Goal: Register for event/course

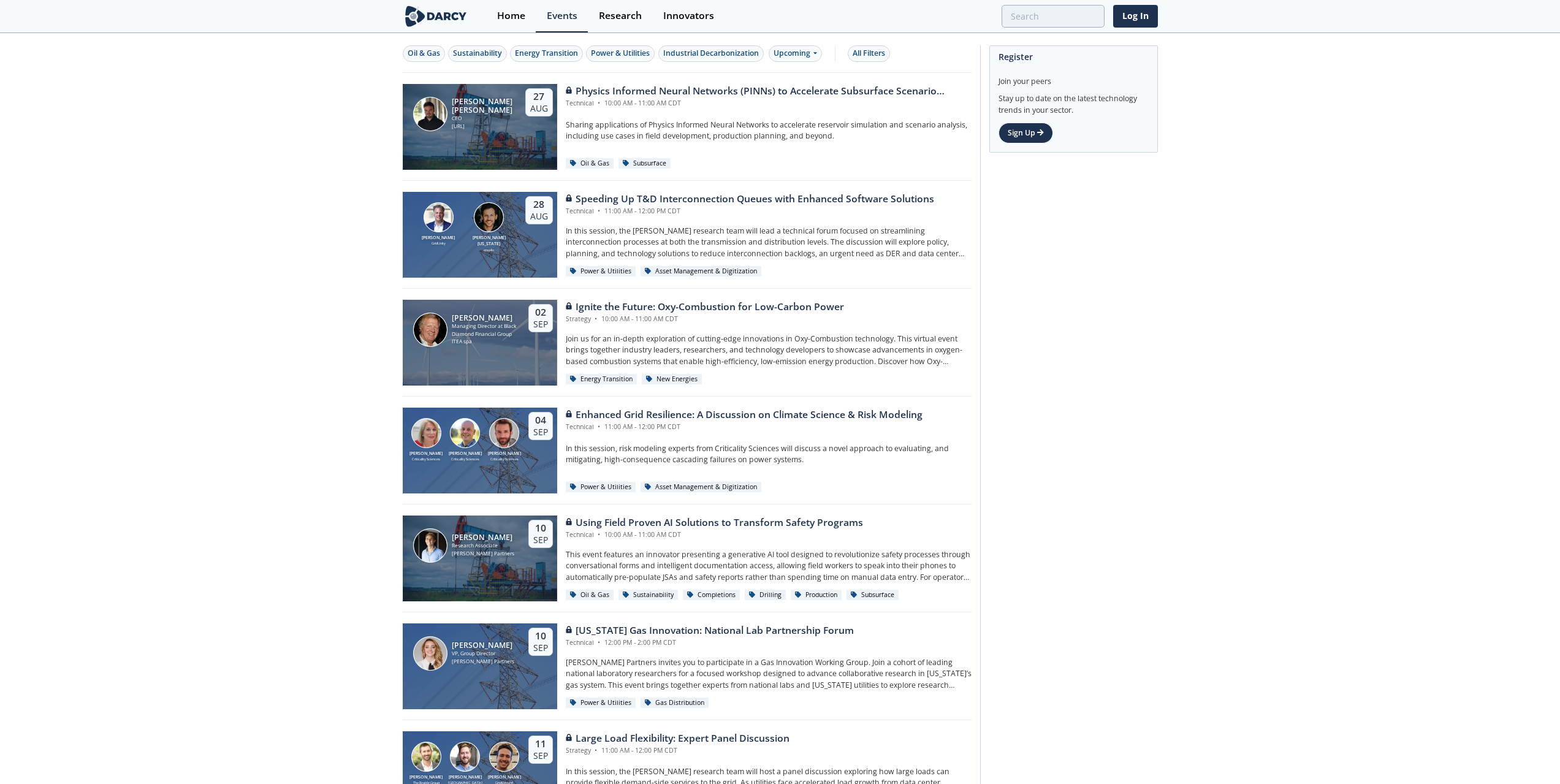
click at [1013, 129] on link "Sign Up" at bounding box center [1026, 133] width 55 height 21
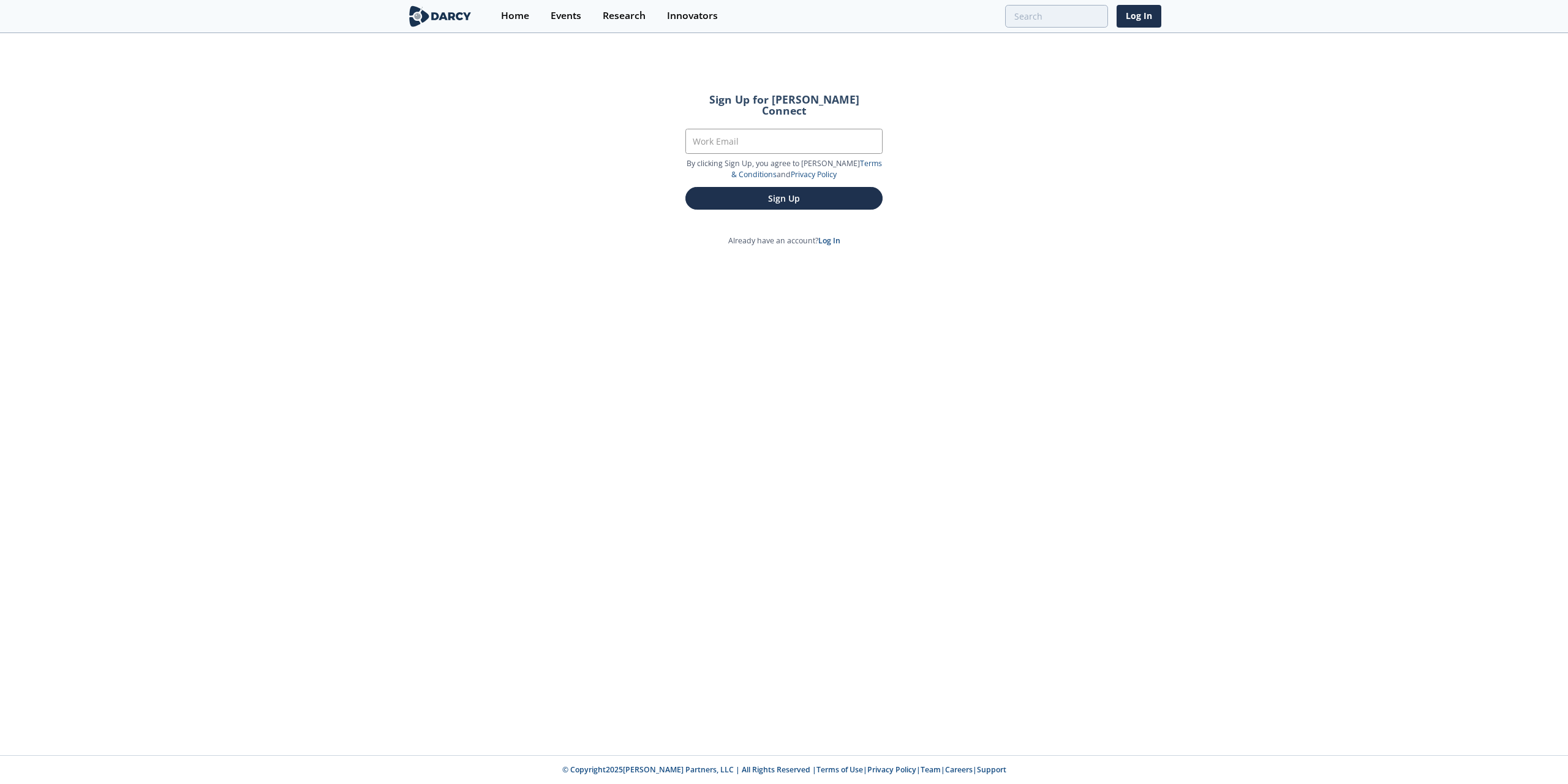
click at [1005, 172] on div "Sign Up for Darcy Connect Work Email By clicking Sign Up, you agree to Darcy’s …" at bounding box center [784, 394] width 1568 height 721
click at [828, 143] on section "Work Email" at bounding box center [784, 143] width 197 height 29
click at [843, 138] on input "Work Email" at bounding box center [784, 141] width 197 height 26
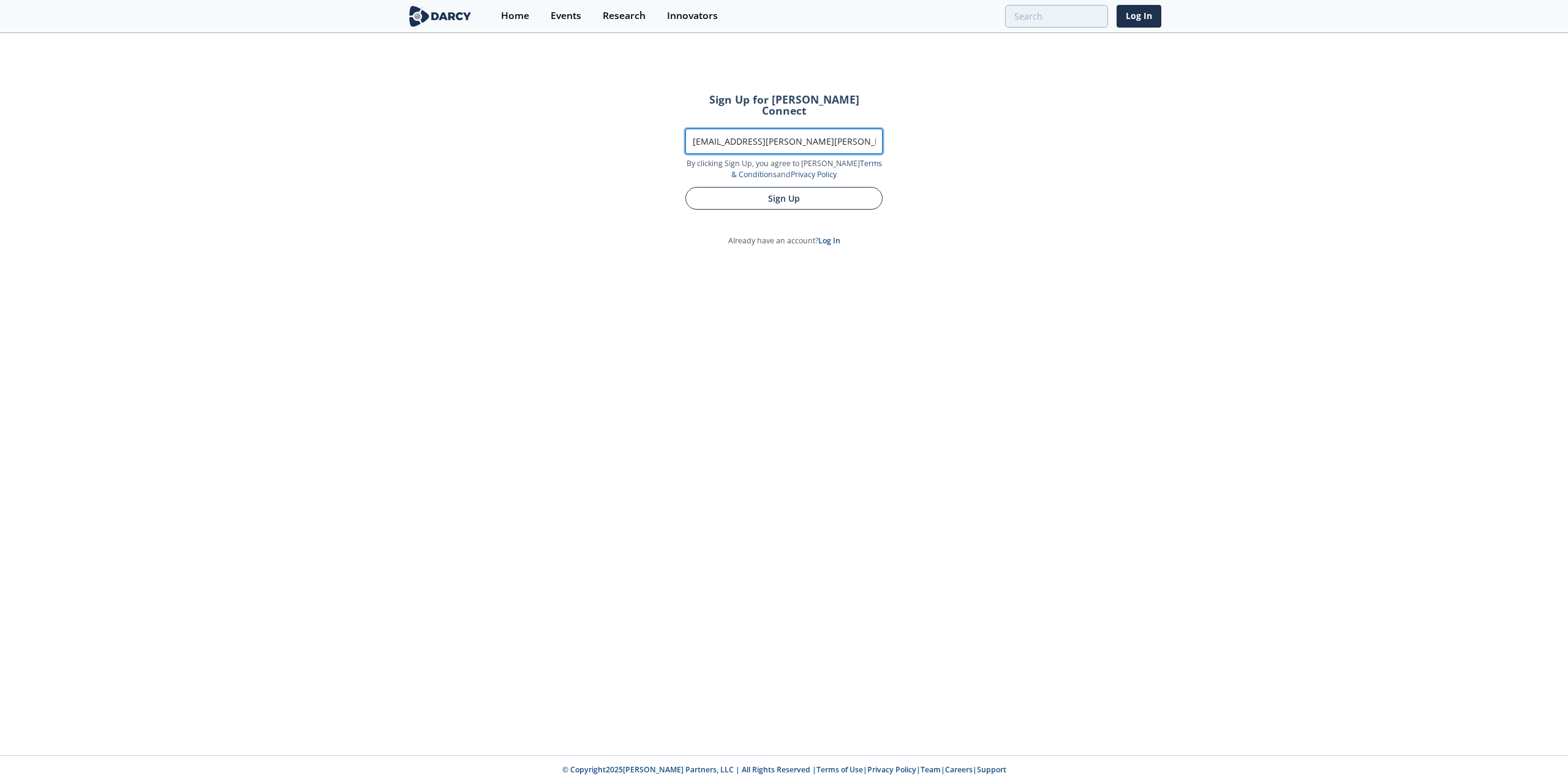
type input "[EMAIL_ADDRESS][PERSON_NAME][PERSON_NAME][DOMAIN_NAME]"
click at [841, 187] on button "Sign Up" at bounding box center [784, 198] width 197 height 23
click at [775, 195] on button "Sign Up" at bounding box center [784, 198] width 197 height 23
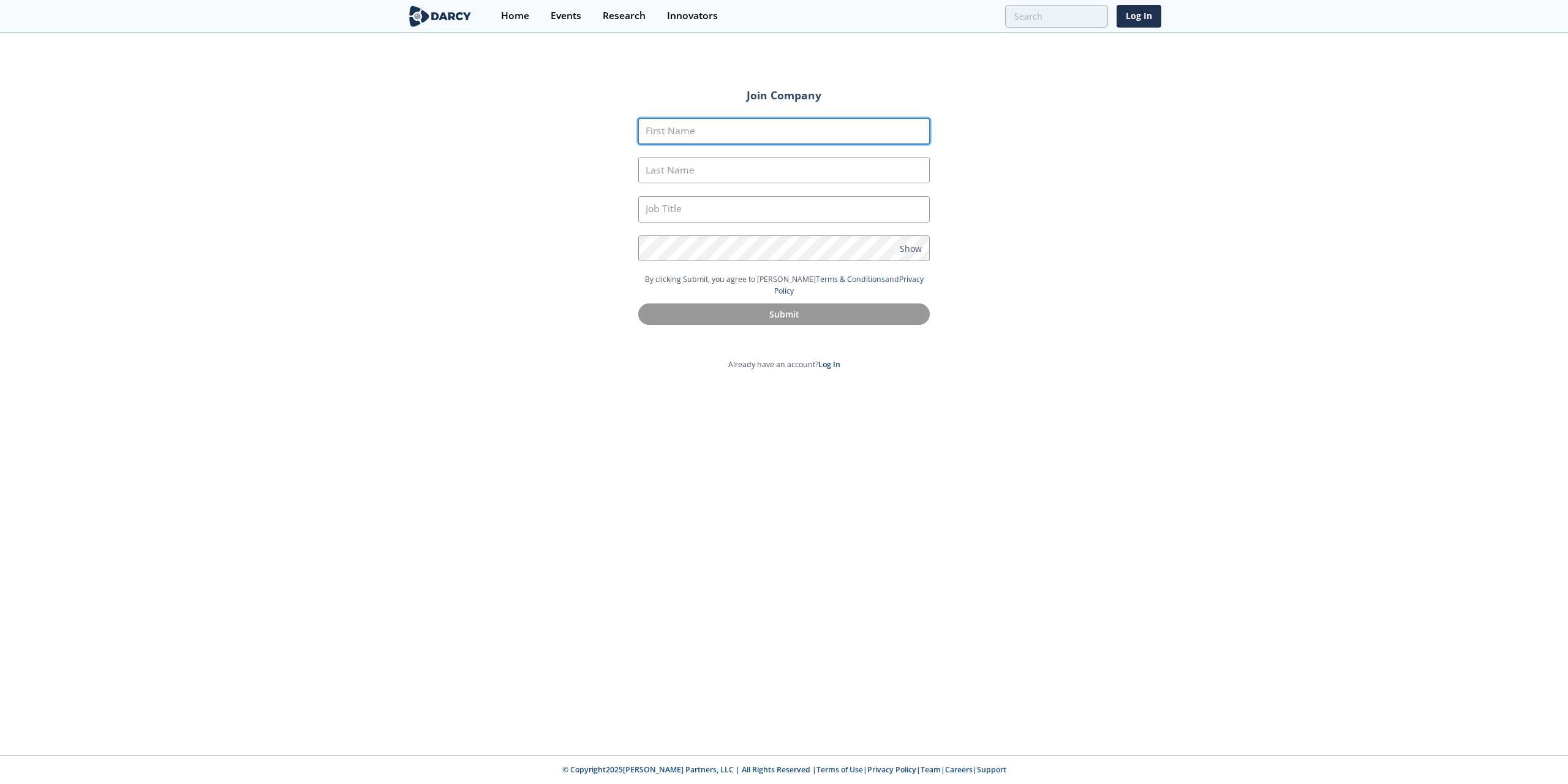
click at [794, 141] on input "First Name" at bounding box center [784, 131] width 291 height 26
type input "tejaswi"
click at [688, 170] on input "Last Name" at bounding box center [784, 170] width 291 height 26
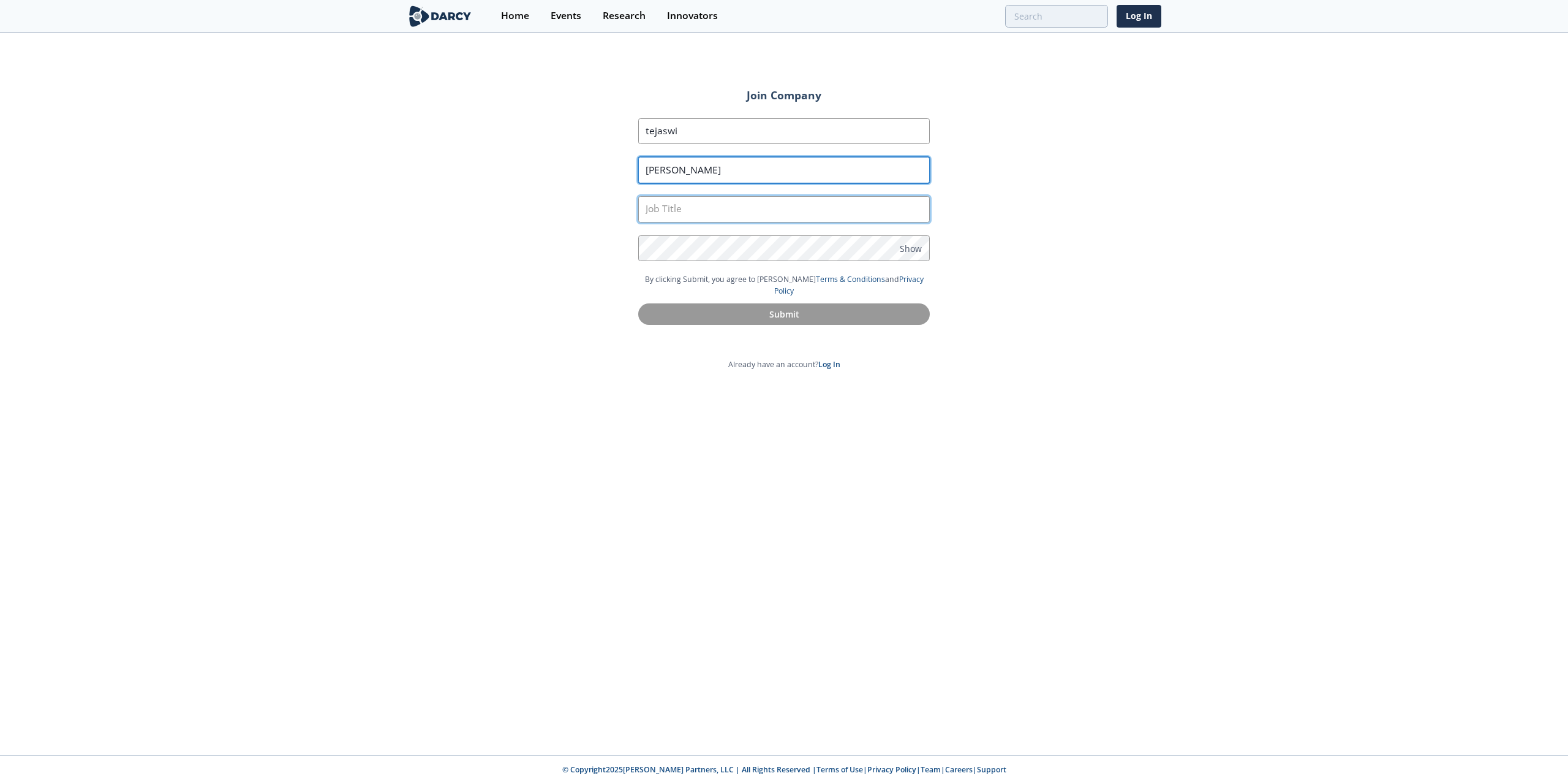
type input "kandukuri"
click at [711, 201] on input "text" at bounding box center [784, 209] width 291 height 26
type input "analyst"
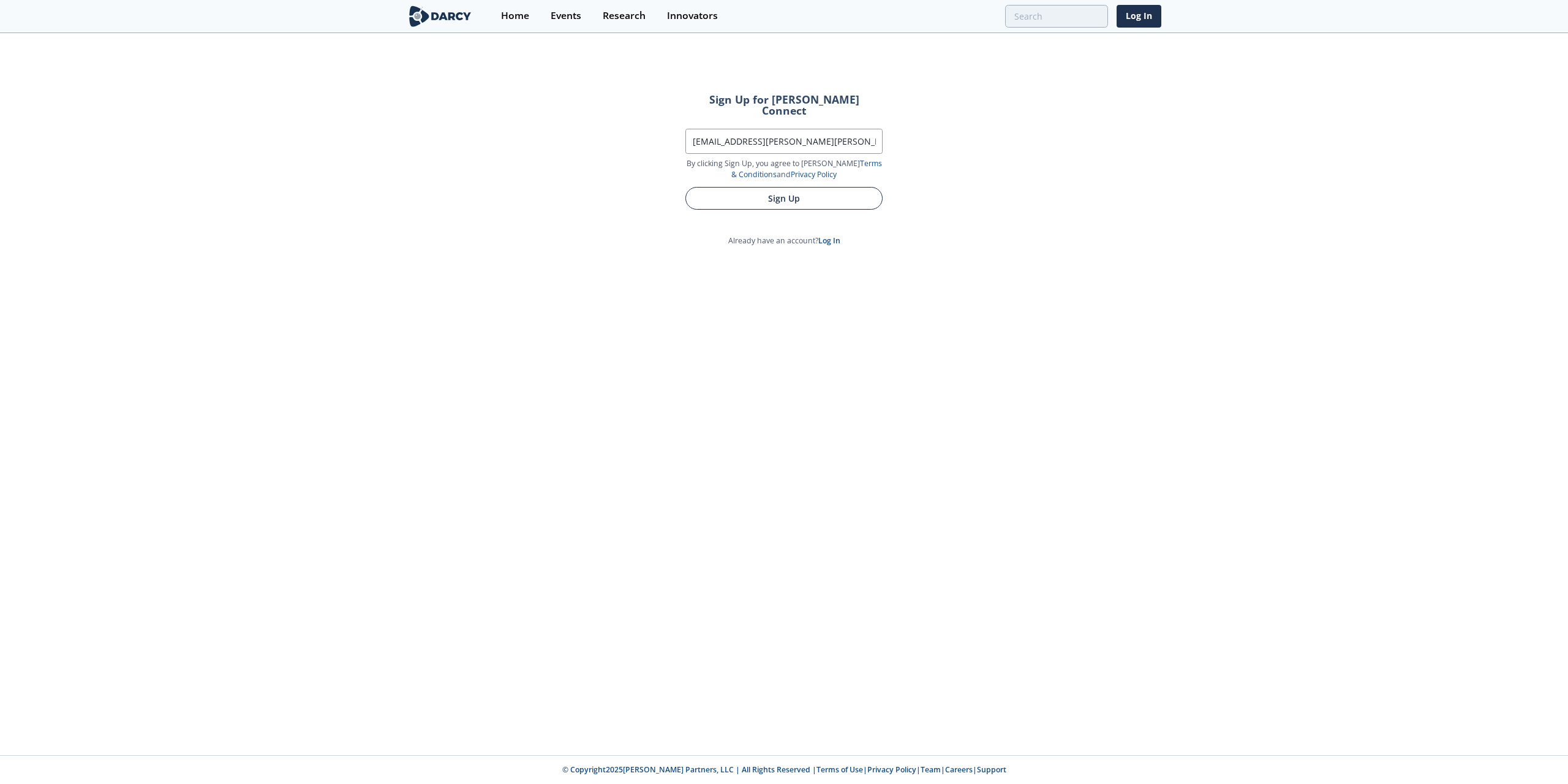
click at [835, 187] on button "Sign Up" at bounding box center [784, 198] width 197 height 23
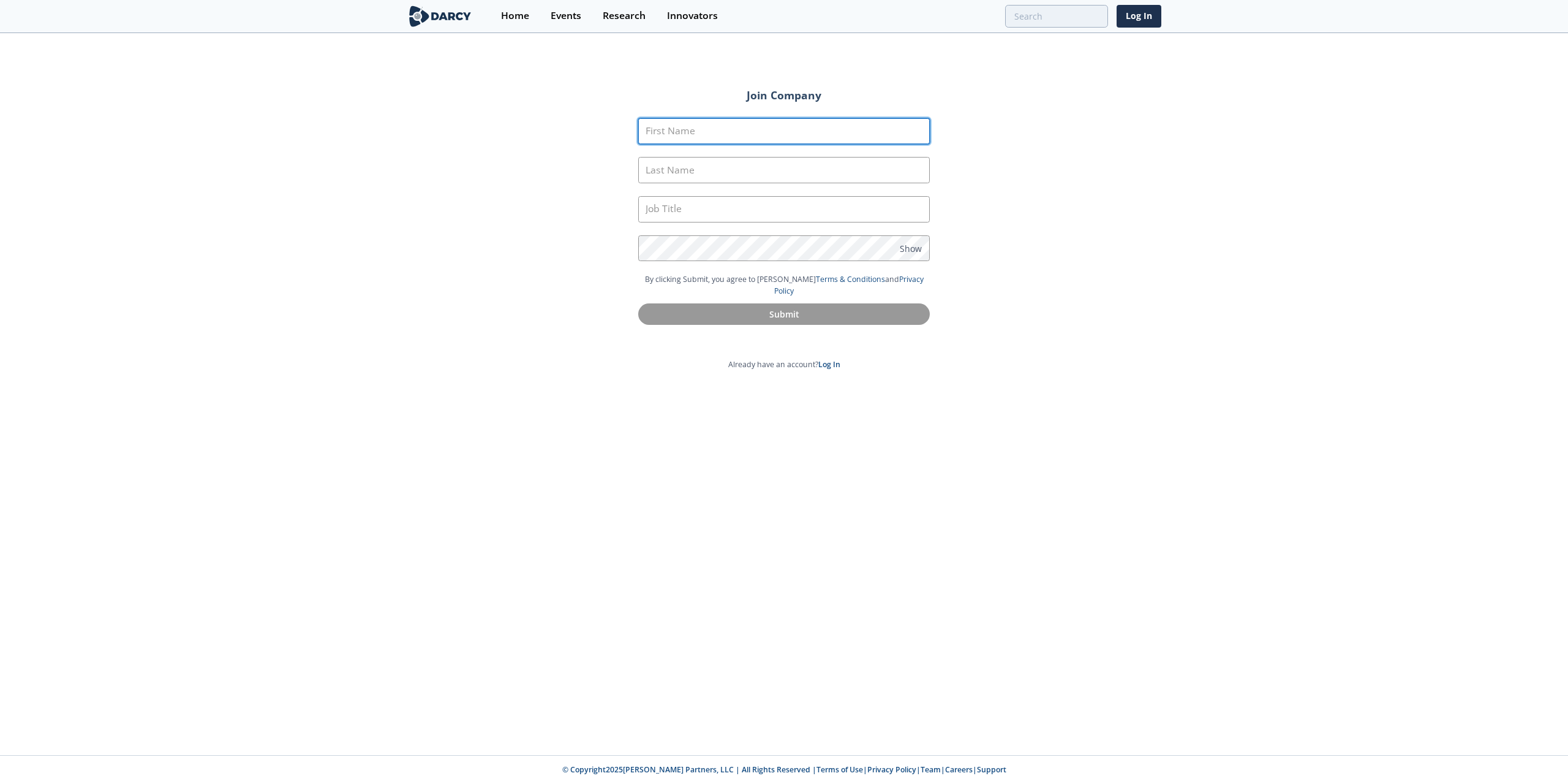
click at [716, 138] on input "First Name" at bounding box center [784, 131] width 291 height 26
type input "tejaswi"
click at [655, 180] on input "Last Name" at bounding box center [784, 170] width 291 height 26
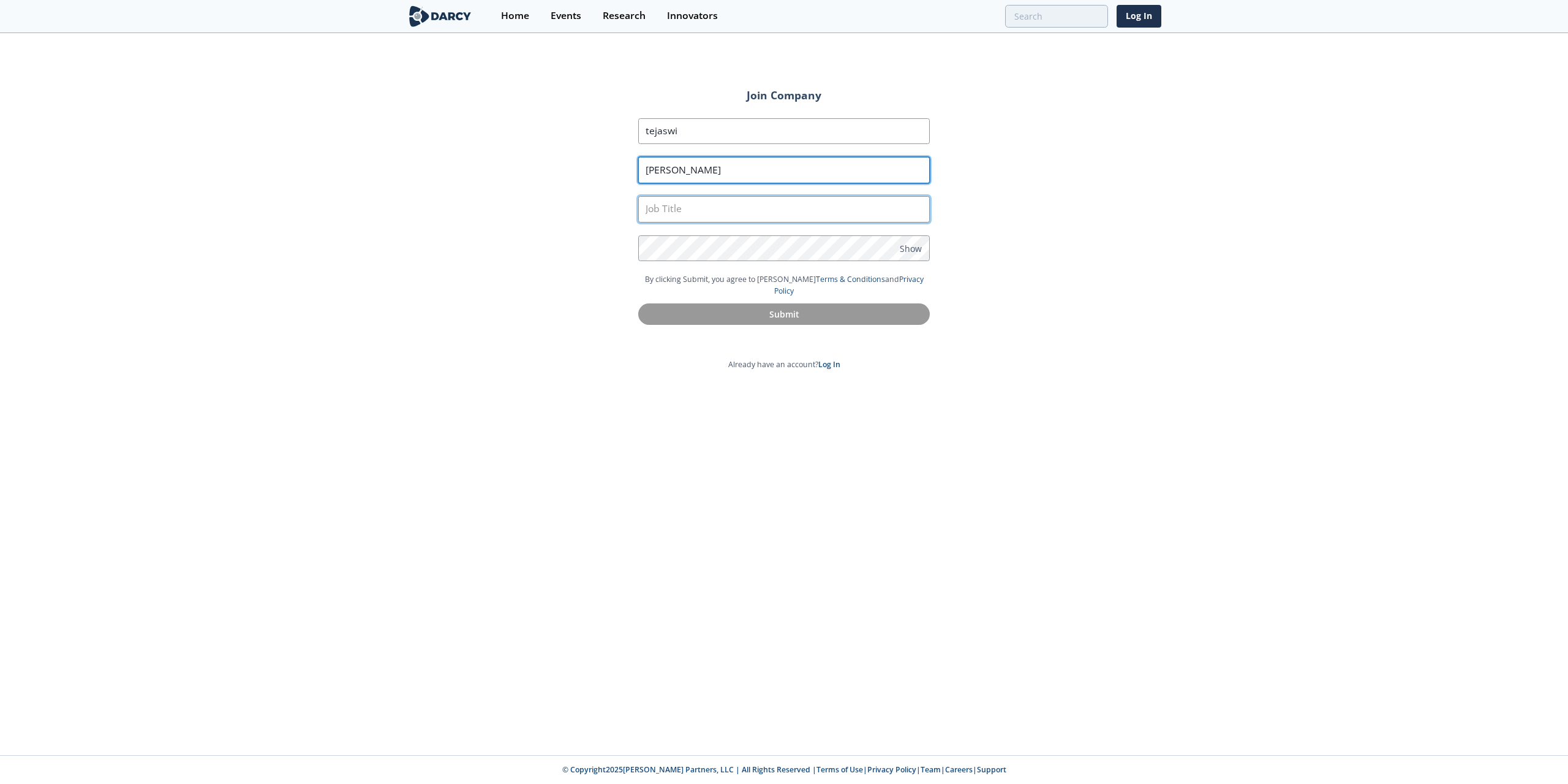
type input "kandukuri"
click at [734, 213] on input "text" at bounding box center [784, 209] width 291 height 26
type input "analyst"
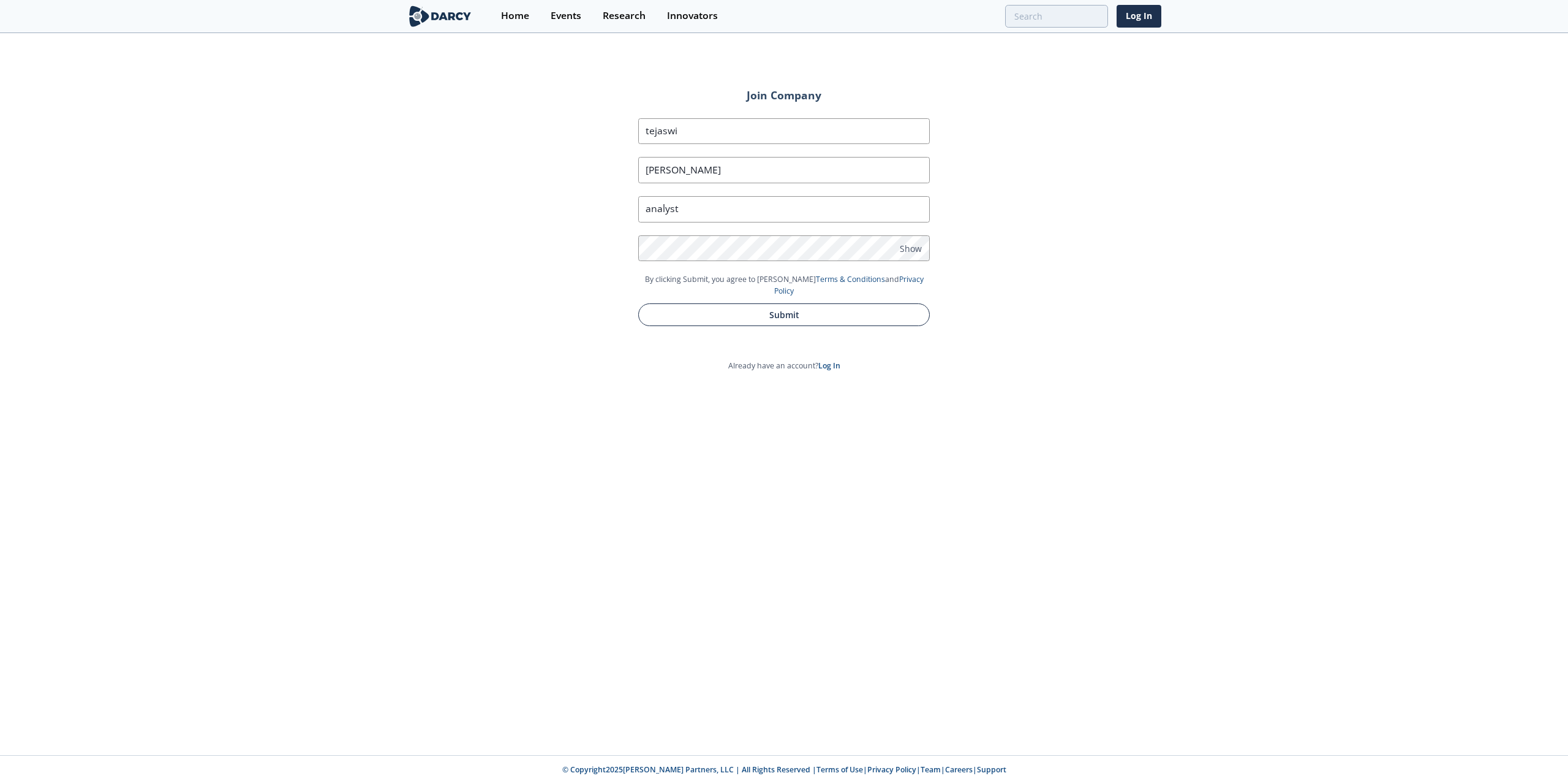
click at [783, 308] on button "Submit" at bounding box center [784, 315] width 291 height 23
type input "Tejaswi"
type input "Kandukuri"
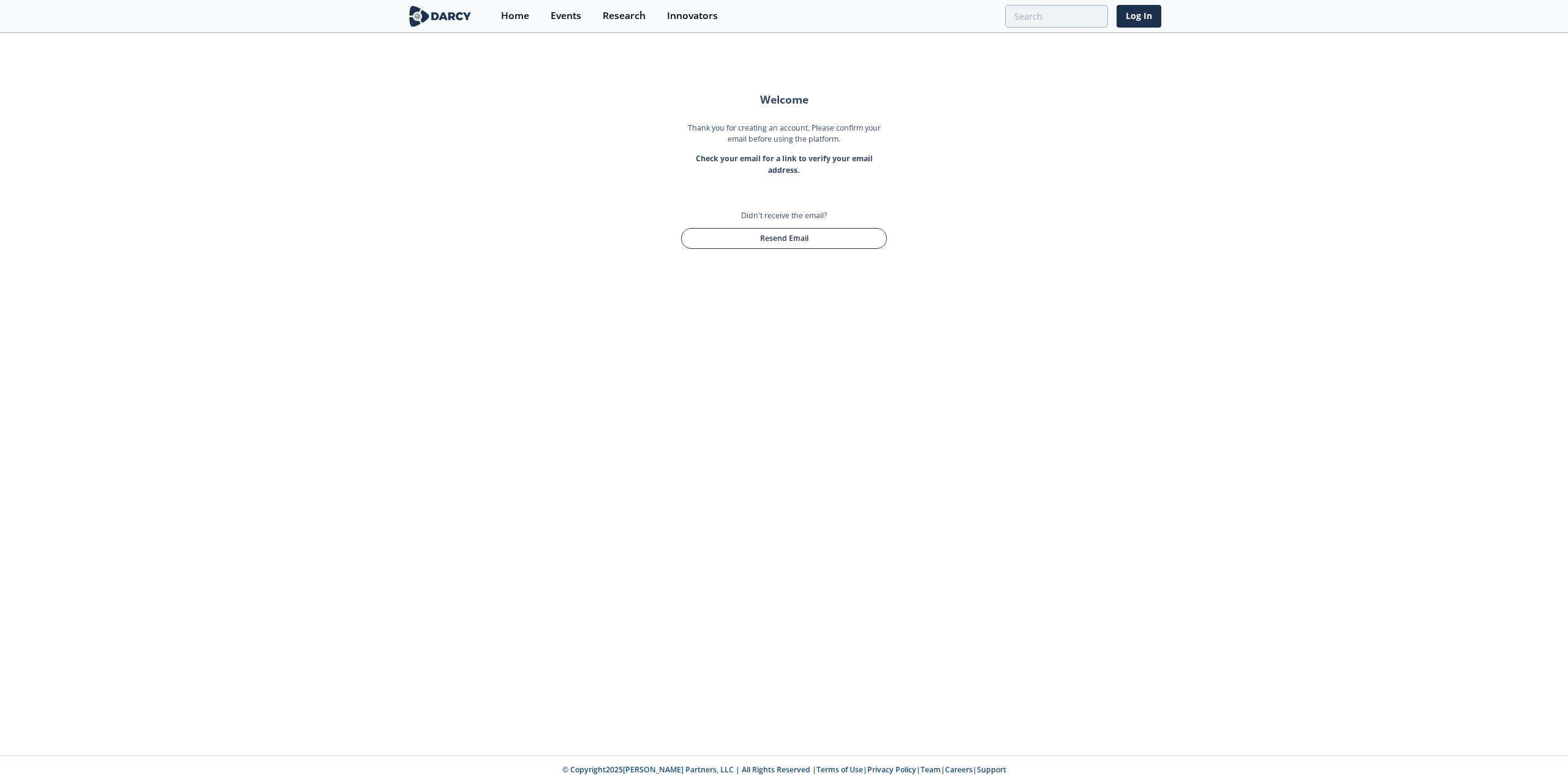
click at [749, 232] on button "Resend Email" at bounding box center [784, 238] width 206 height 21
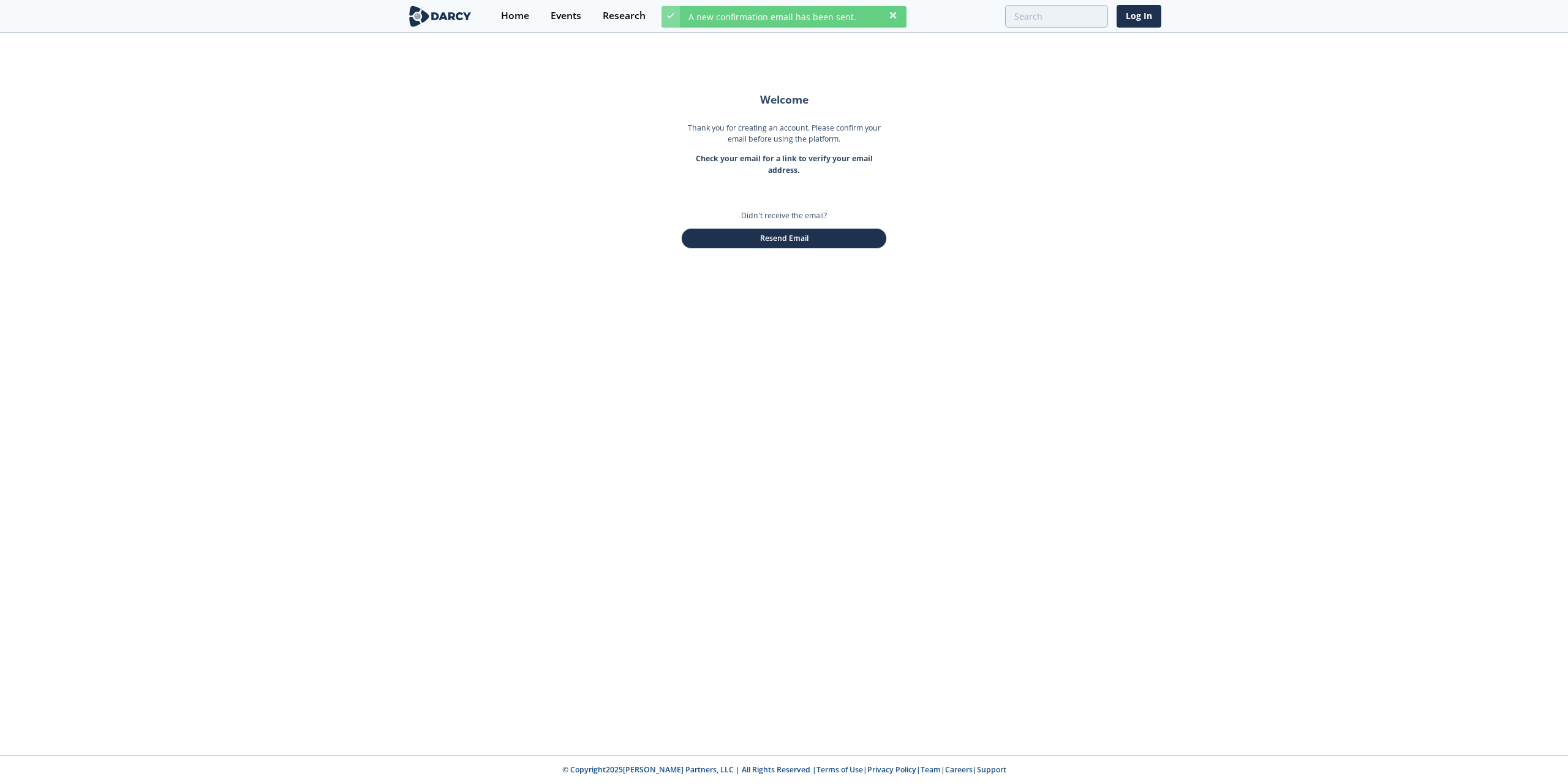
drag, startPoint x: 749, startPoint y: 232, endPoint x: 1061, endPoint y: 136, distance: 326.4
click at [1061, 135] on div "Welcome Thank you for creating an account. Please confirm your email before usi…" at bounding box center [784, 394] width 1568 height 721
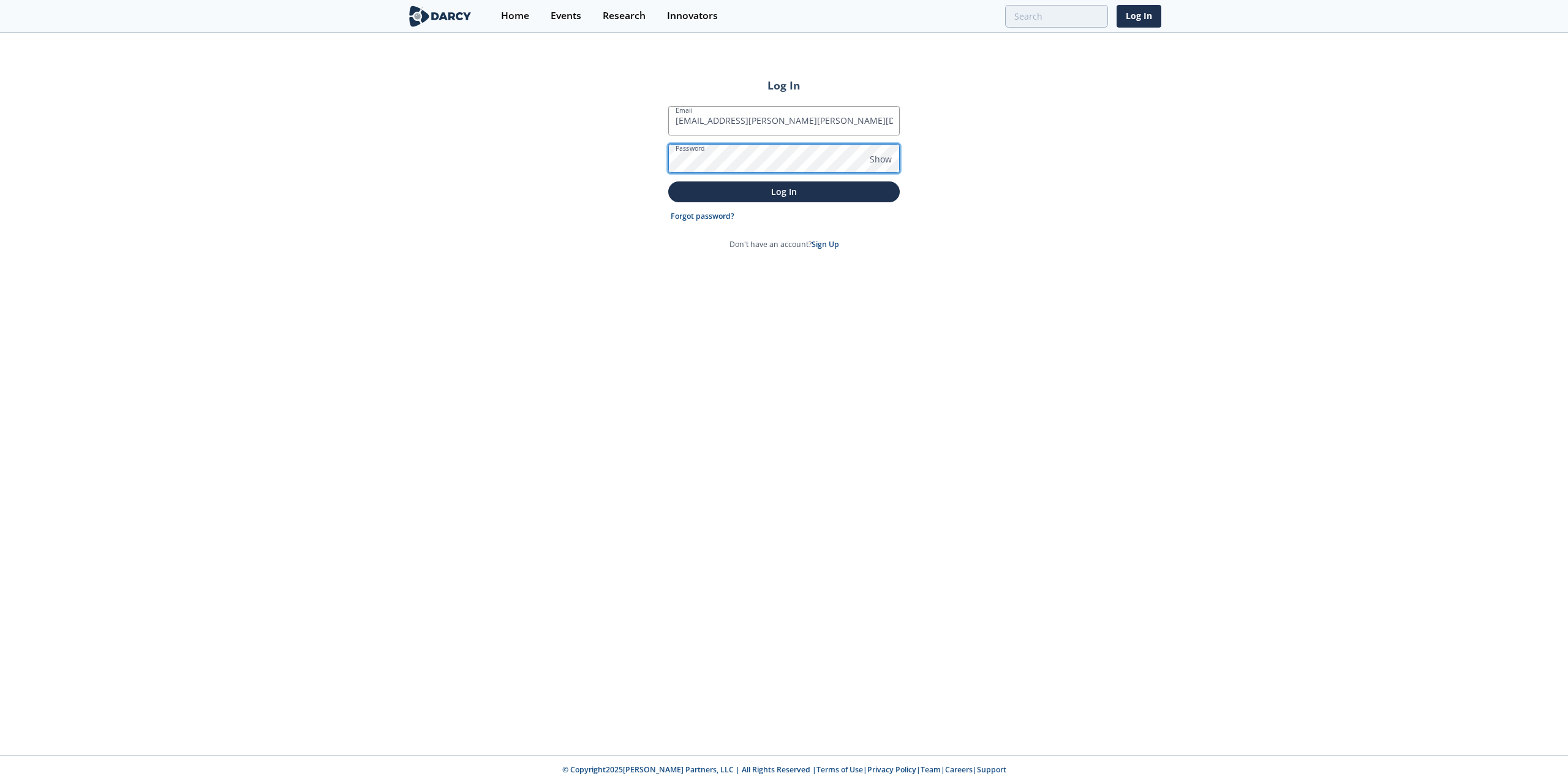
click at [668, 181] on button "Log In" at bounding box center [784, 191] width 231 height 20
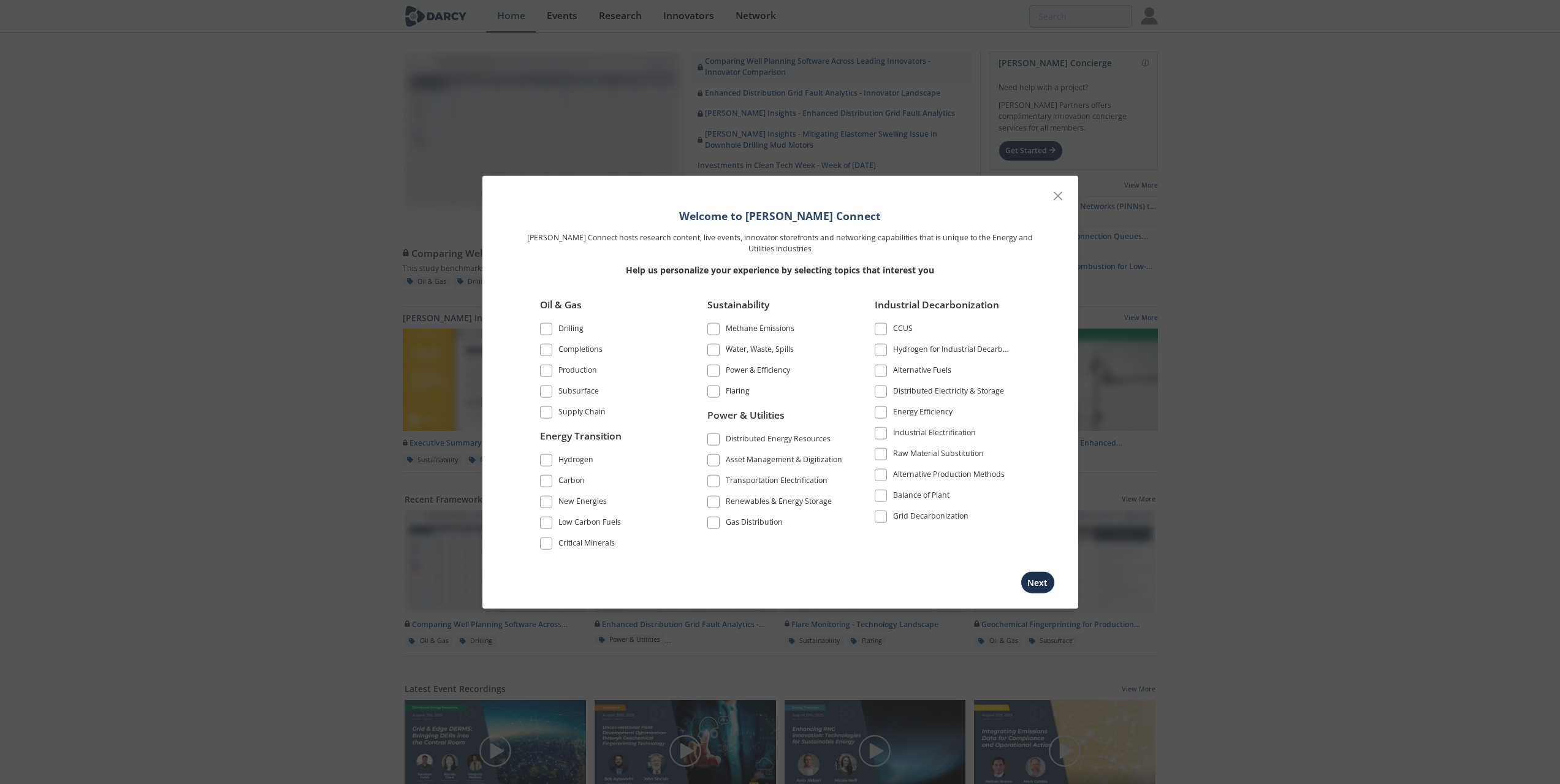
click at [568, 325] on div "Drilling" at bounding box center [570, 329] width 26 height 15
click at [565, 346] on div "Completions" at bounding box center [580, 350] width 44 height 15
click at [572, 366] on div "Production" at bounding box center [578, 371] width 39 height 15
click at [569, 395] on div "Subsurface" at bounding box center [578, 392] width 40 height 15
click at [570, 405] on label "Supply Chain" at bounding box center [609, 412] width 137 height 17
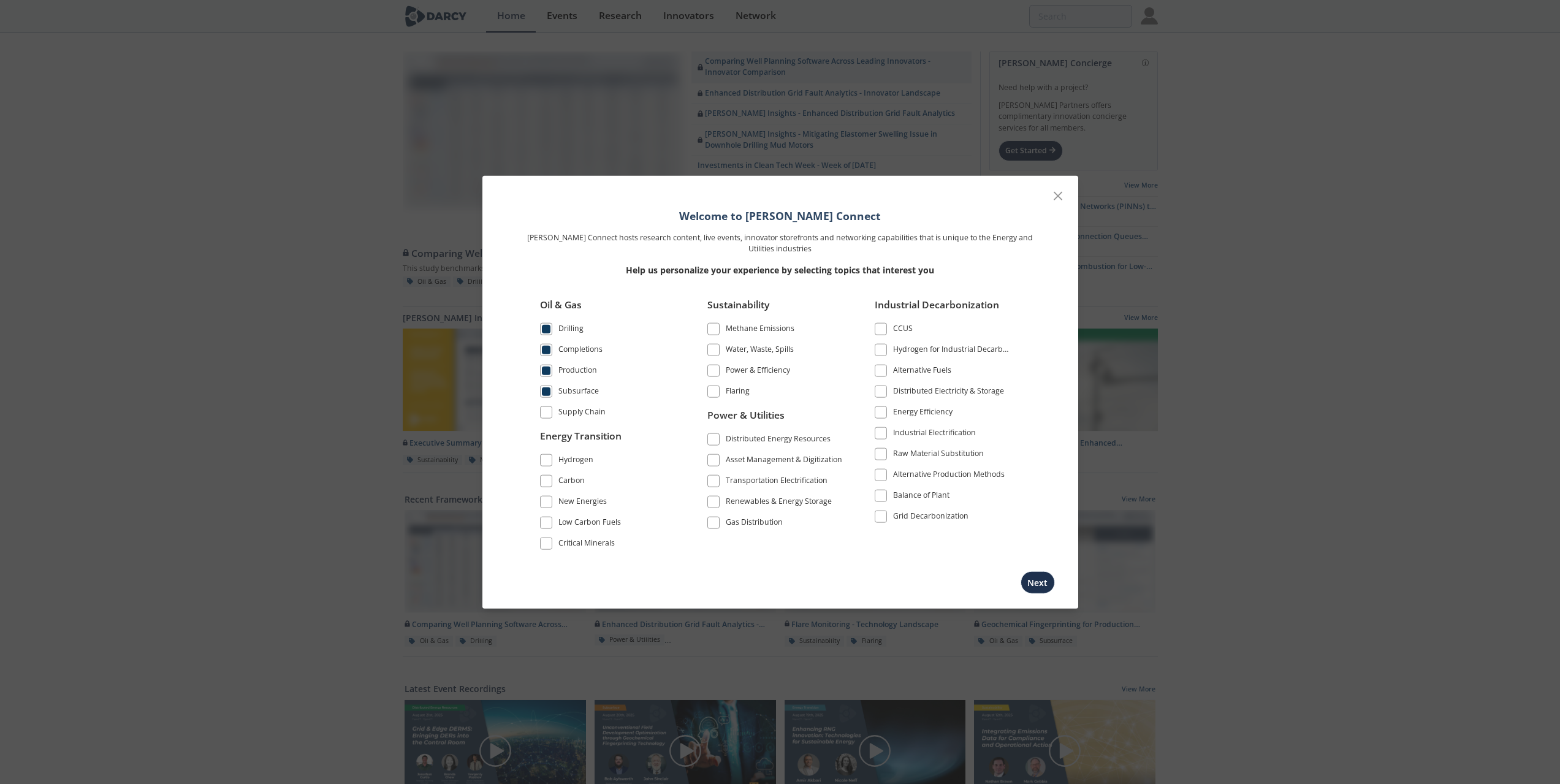
click at [570, 408] on div "Supply Chain" at bounding box center [582, 413] width 48 height 15
click at [574, 455] on div "Hydrogen" at bounding box center [576, 461] width 35 height 15
click at [565, 480] on div "Carbon" at bounding box center [571, 482] width 26 height 15
click at [568, 497] on div "New Energies" at bounding box center [582, 502] width 48 height 15
click at [568, 517] on div "Low Carbon Fuels" at bounding box center [589, 524] width 63 height 15
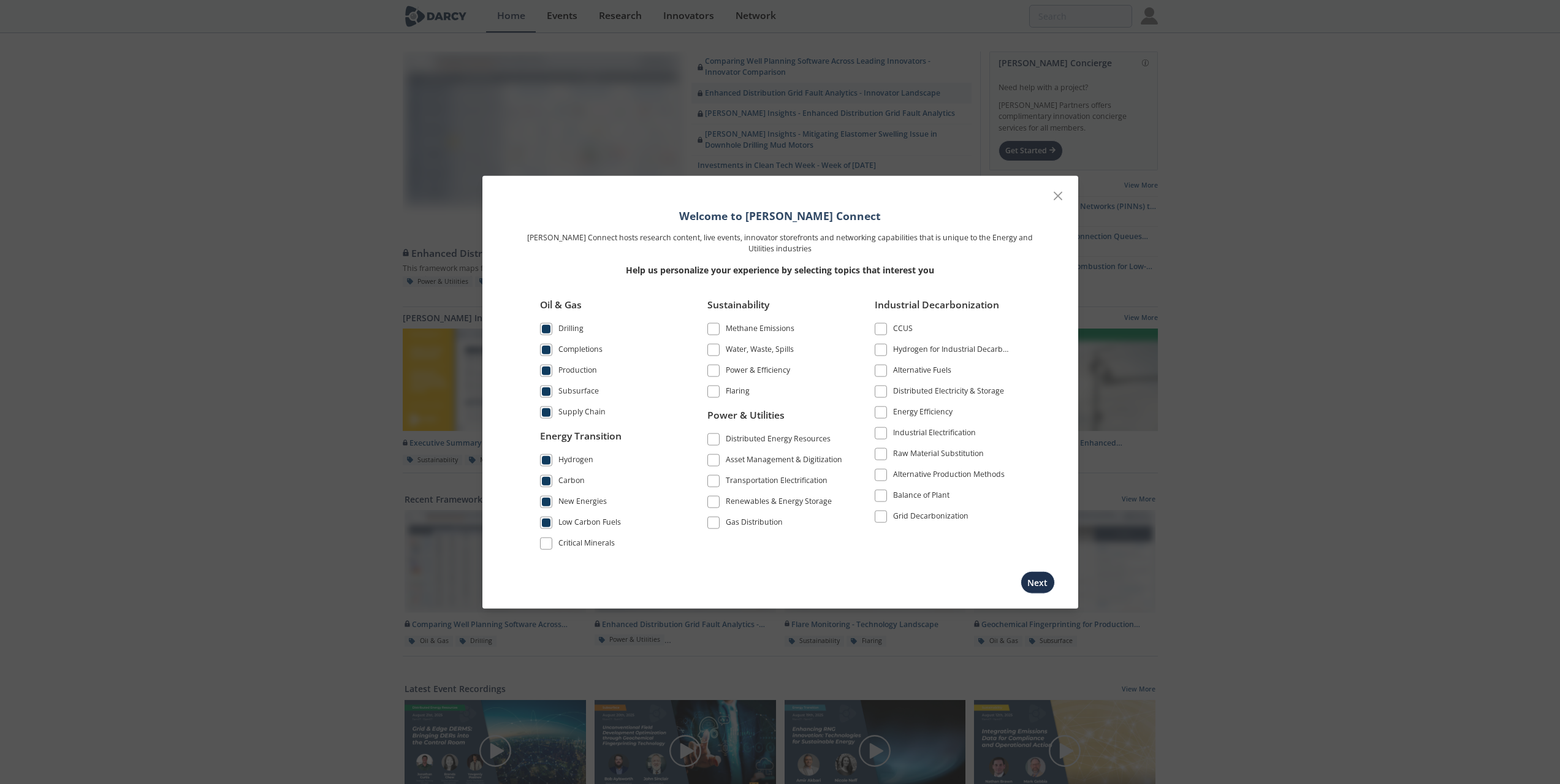
click at [569, 541] on div "Critical Minerals" at bounding box center [586, 545] width 56 height 15
click at [736, 328] on div "Methane Emissions" at bounding box center [761, 329] width 69 height 15
click at [740, 346] on div "Water, Waste, Spills" at bounding box center [760, 350] width 68 height 15
click at [743, 372] on div "Power & Efficiency" at bounding box center [758, 371] width 64 height 15
click at [738, 389] on div "Flaring" at bounding box center [738, 392] width 24 height 15
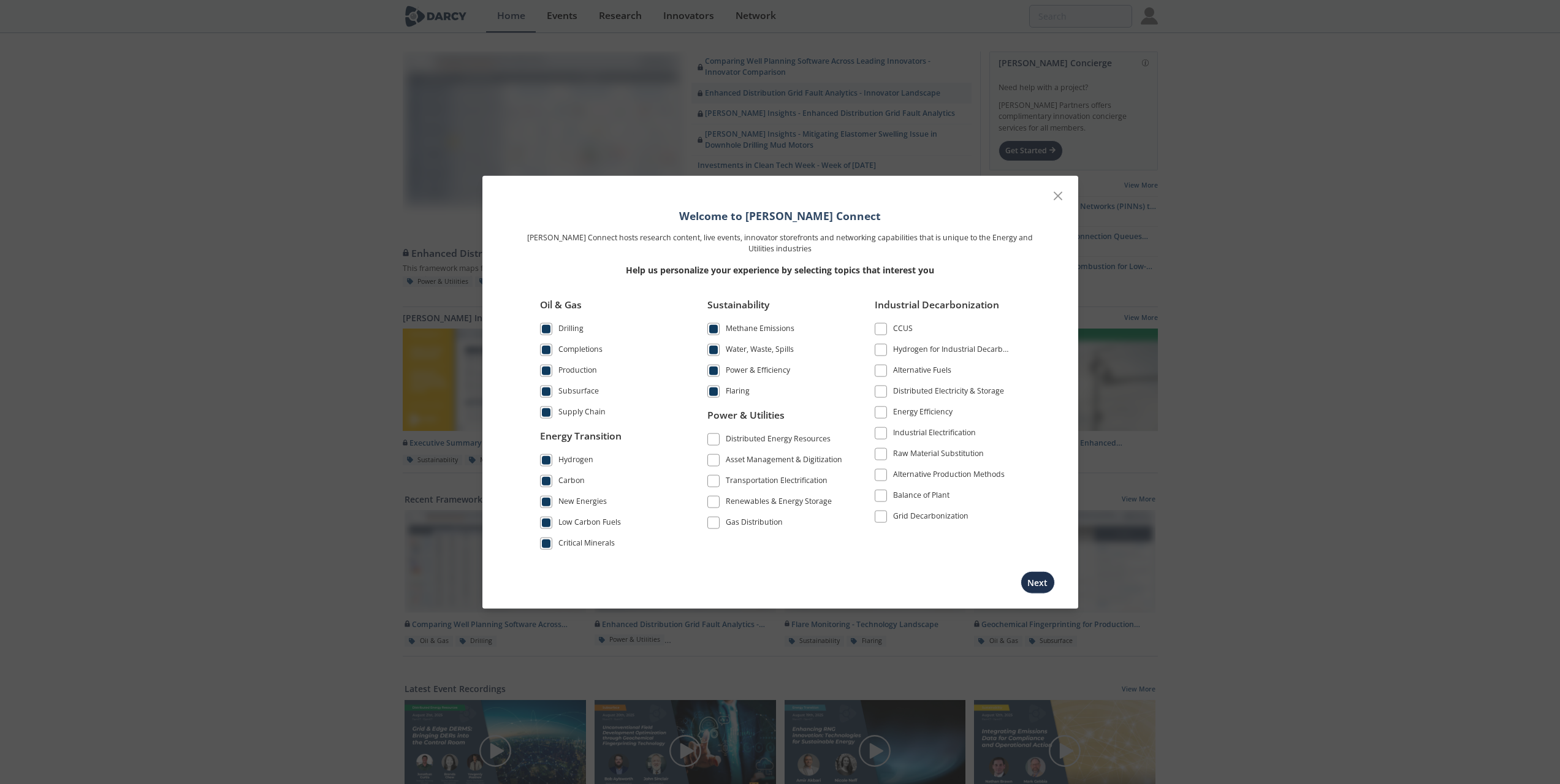
click at [734, 425] on div "Power & Utilities" at bounding box center [776, 420] width 137 height 23
click at [738, 431] on label "Distributed Energy Resources" at bounding box center [776, 439] width 137 height 17
click at [733, 439] on div "Distributed Energy Resources" at bounding box center [778, 440] width 105 height 15
click at [729, 457] on div "Asset Management & Digitization" at bounding box center [784, 461] width 116 height 15
click at [742, 475] on div "Transportation Electrification" at bounding box center [777, 482] width 102 height 15
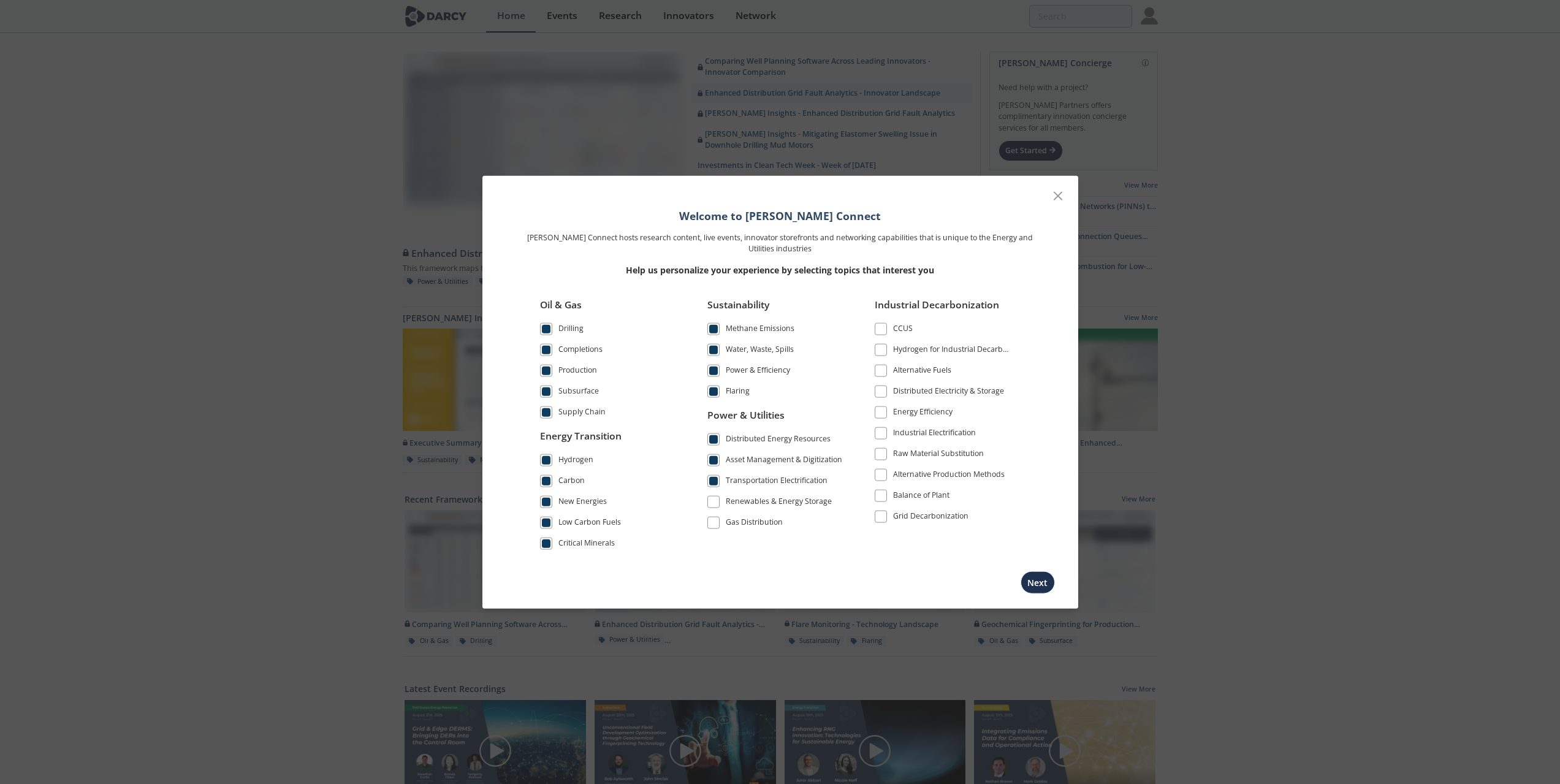
click at [746, 500] on div "Renewables & Energy Storage" at bounding box center [779, 502] width 106 height 15
click at [747, 517] on div "Gas Distribution" at bounding box center [754, 524] width 57 height 15
click at [905, 330] on div "CCUS" at bounding box center [903, 329] width 19 height 15
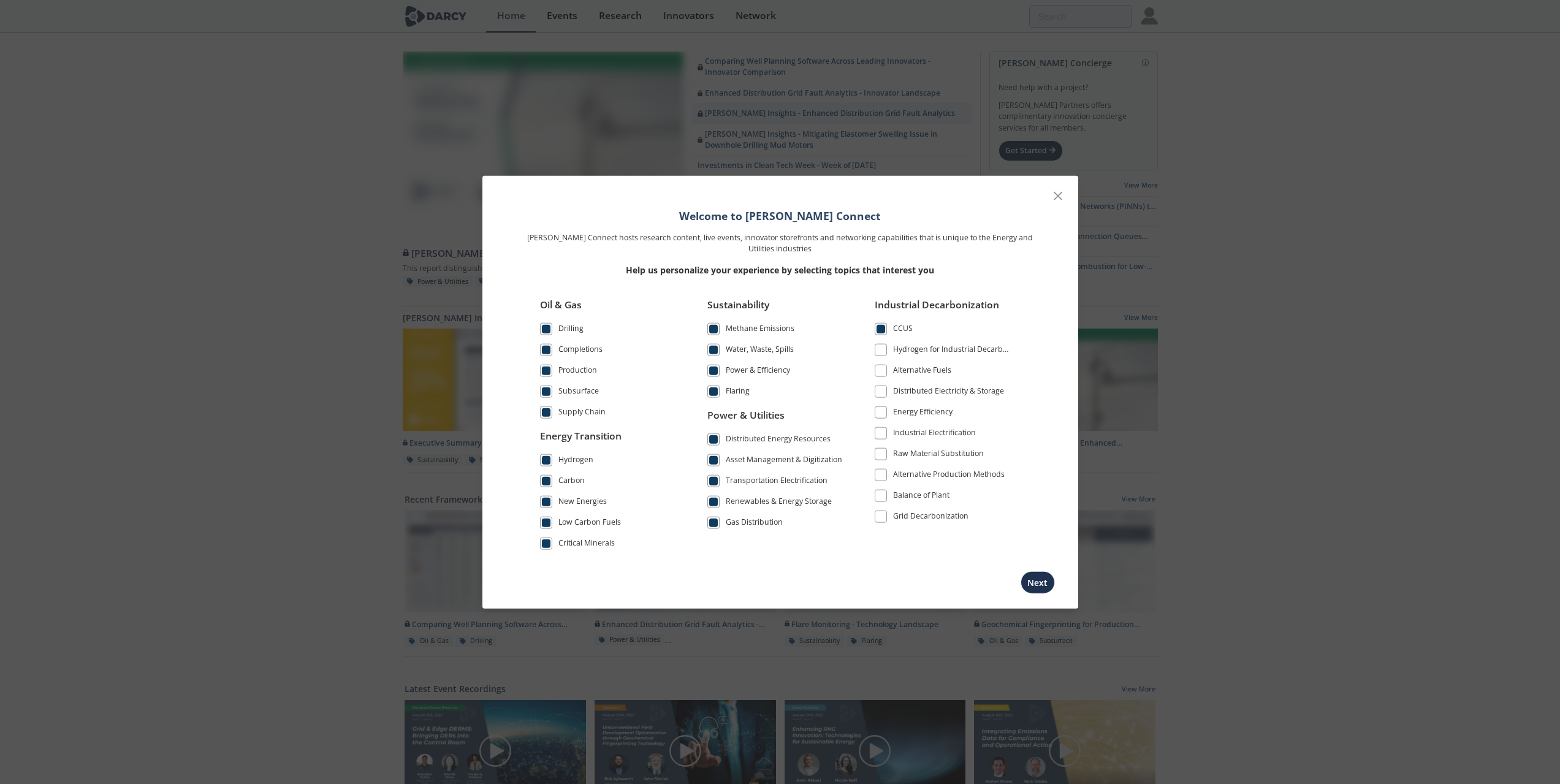
click at [903, 334] on div "CCUS" at bounding box center [903, 329] width 19 height 15
click at [920, 370] on div "Alternative Fuels" at bounding box center [923, 371] width 58 height 15
click at [910, 411] on div "Energy Efficiency" at bounding box center [923, 413] width 60 height 15
click at [908, 450] on div "Raw Material Substitution" at bounding box center [938, 454] width 91 height 15
click at [912, 470] on div "Alternative Production Methods" at bounding box center [949, 475] width 112 height 15
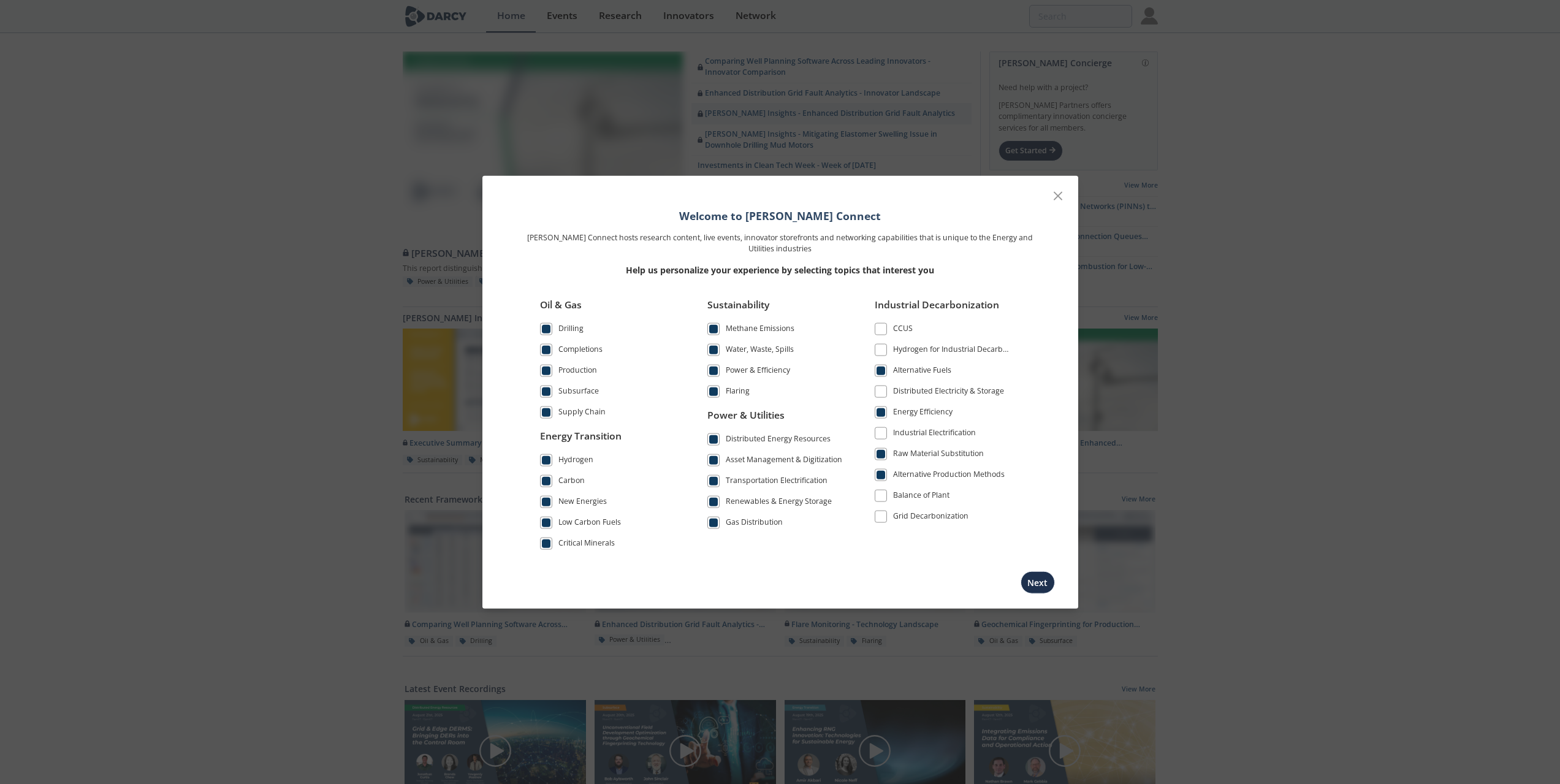
click at [903, 489] on div "Balance of Plant" at bounding box center [922, 496] width 56 height 15
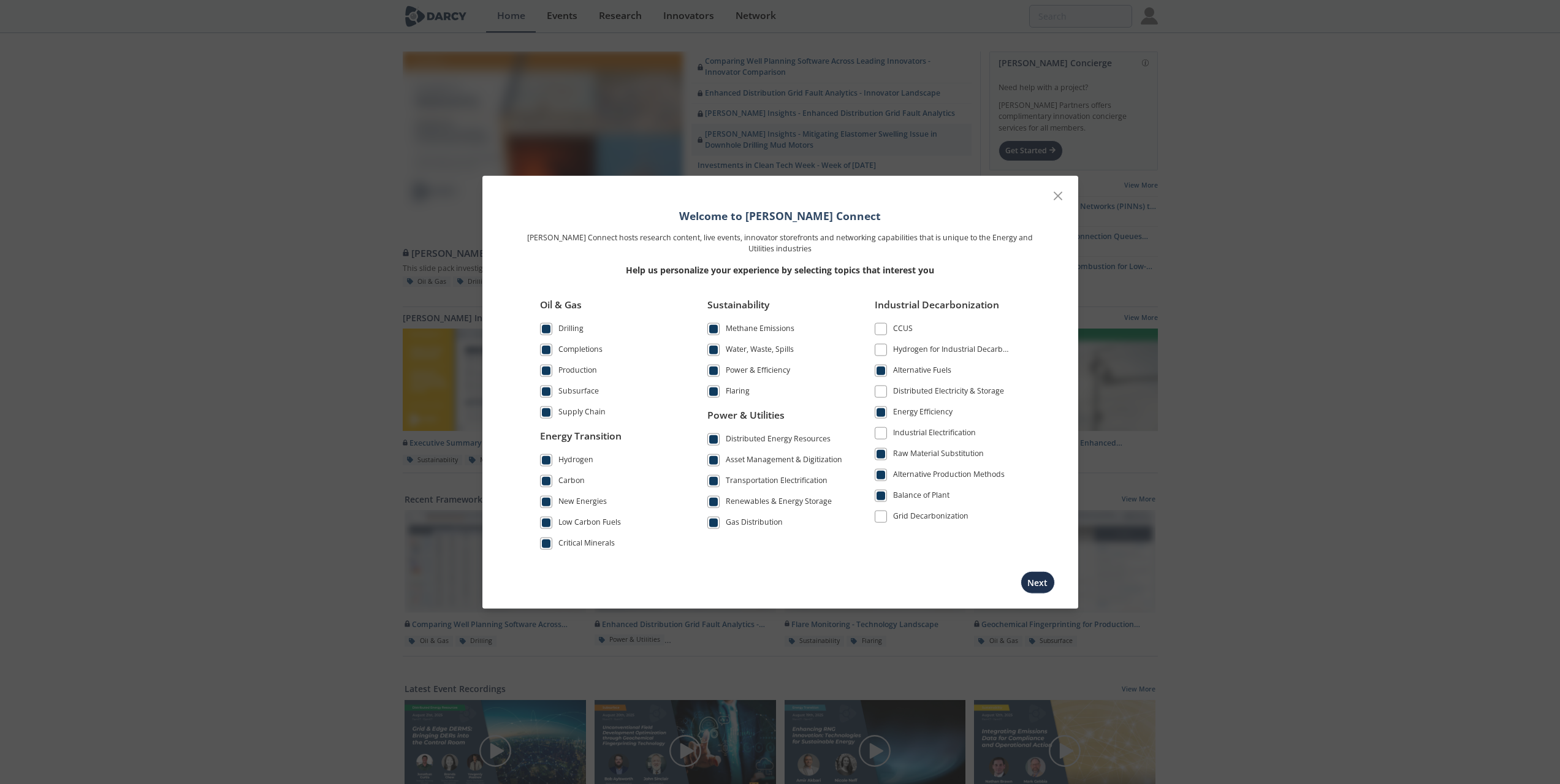
click at [933, 341] on label "Hydrogen for Industrial Decarbonization" at bounding box center [944, 349] width 137 height 17
click at [933, 348] on div "Hydrogen for Industrial Decarbonization" at bounding box center [953, 350] width 119 height 15
click at [1041, 589] on button "Next" at bounding box center [1037, 583] width 34 height 23
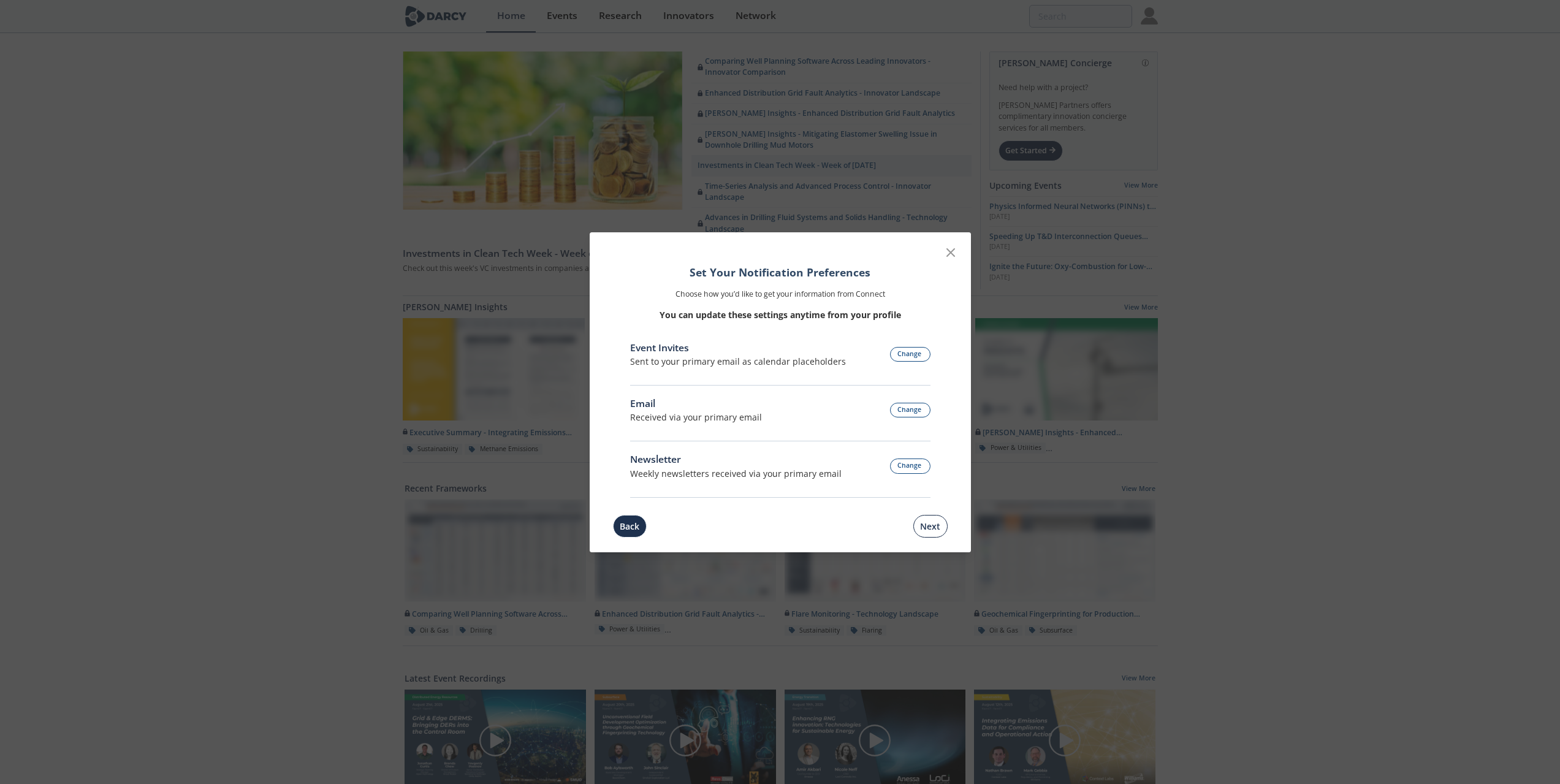
click at [926, 529] on button "Next" at bounding box center [931, 526] width 34 height 23
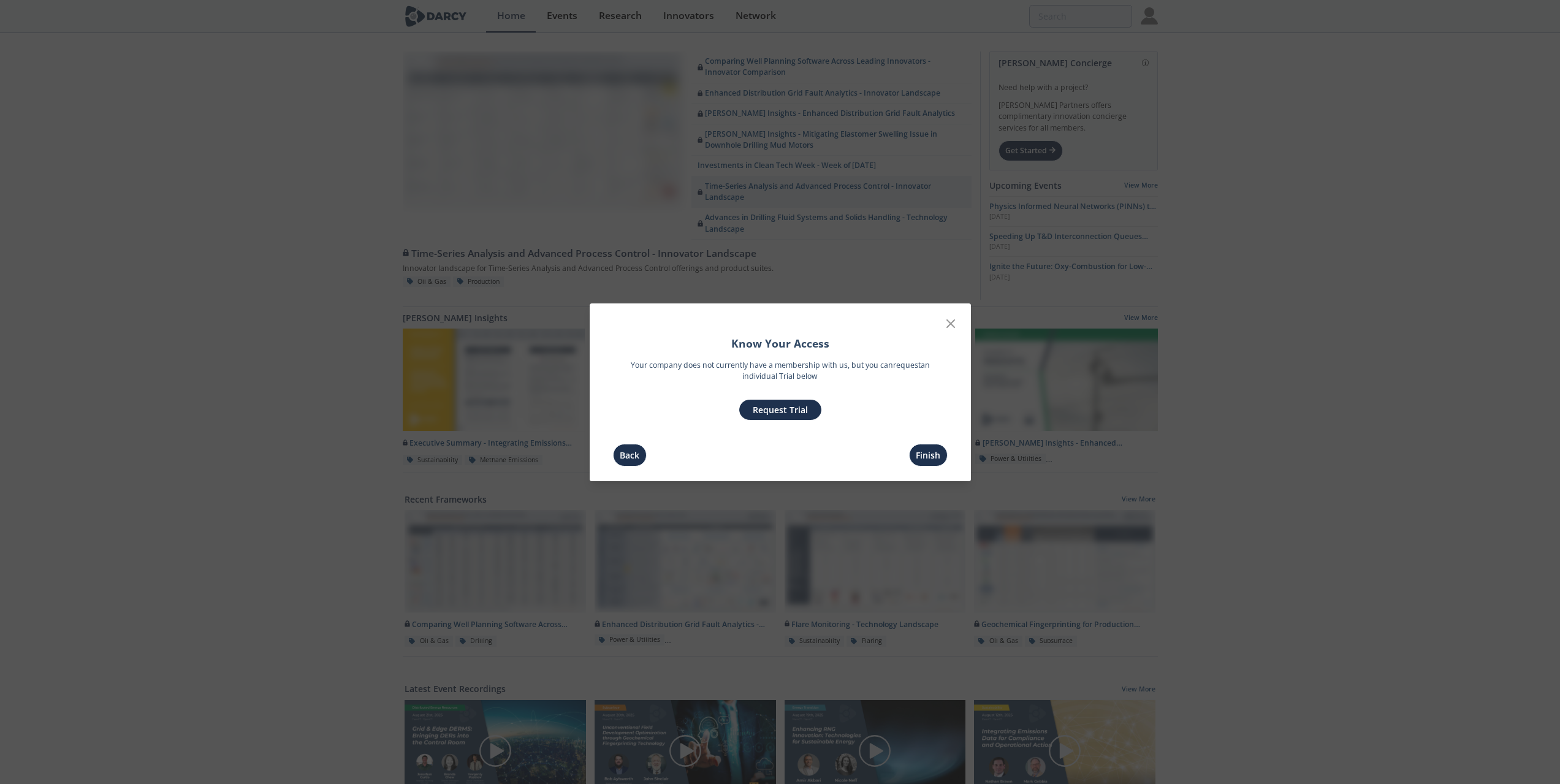
click at [796, 408] on button "Request Trial" at bounding box center [780, 410] width 82 height 21
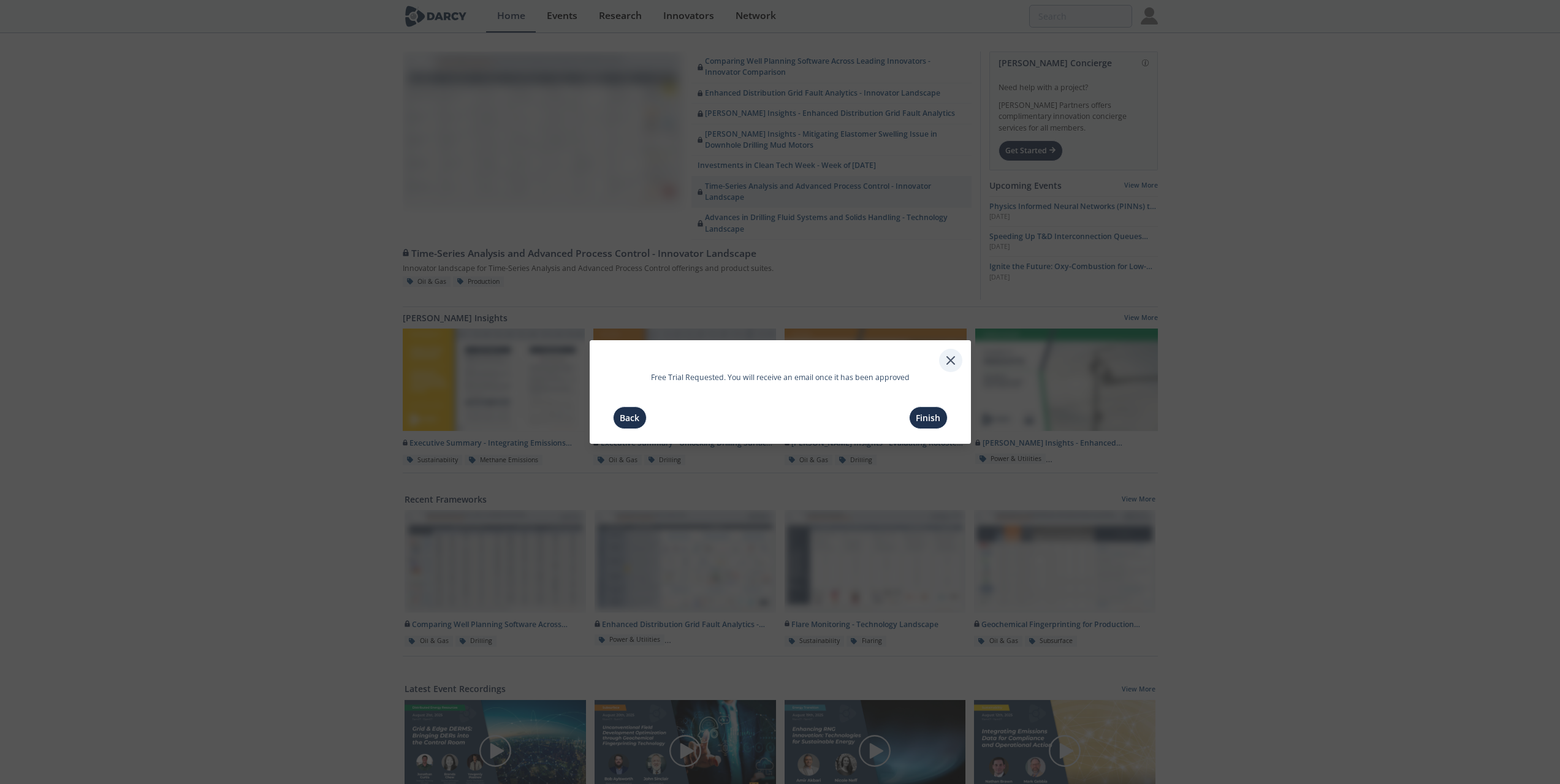
click at [952, 358] on icon at bounding box center [951, 360] width 7 height 7
